Goal: Share content: Share content

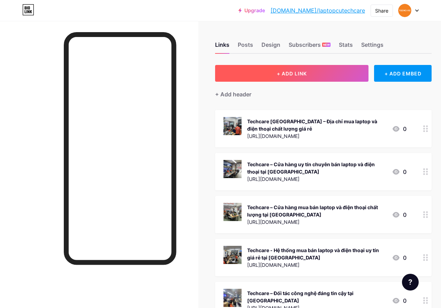
click at [295, 73] on span "+ ADD LINK" at bounding box center [292, 73] width 30 height 6
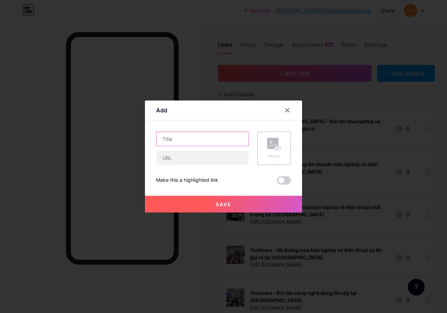
click at [201, 139] on input "text" at bounding box center [202, 139] width 92 height 14
paste input "MSI GL63 9SD 843VN: [PERSON_NAME]"
type input "MSI GL63 9SD 843VN: [PERSON_NAME]"
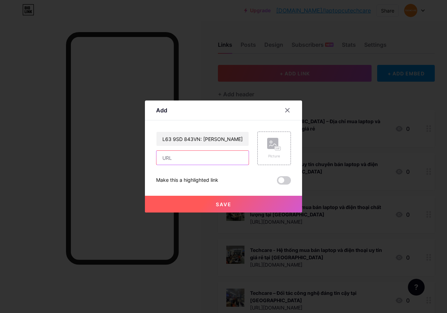
click at [201, 158] on input "text" at bounding box center [202, 158] width 92 height 14
paste input "[URL][DOMAIN_NAME]"
type input "[URL][DOMAIN_NAME]"
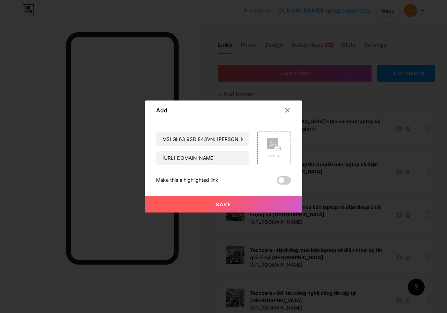
click at [226, 204] on span "Save" at bounding box center [224, 204] width 16 height 6
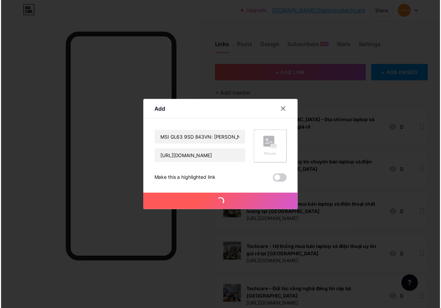
scroll to position [0, 0]
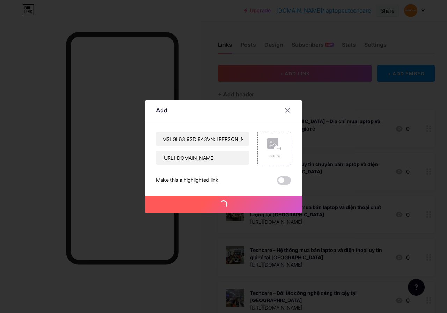
click at [388, 9] on div "Share" at bounding box center [387, 10] width 13 height 7
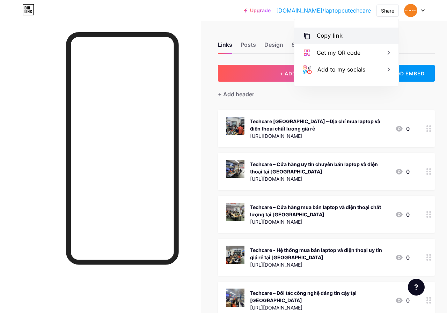
click at [342, 35] on div "Copy link" at bounding box center [346, 36] width 104 height 17
